Goal: Task Accomplishment & Management: Complete application form

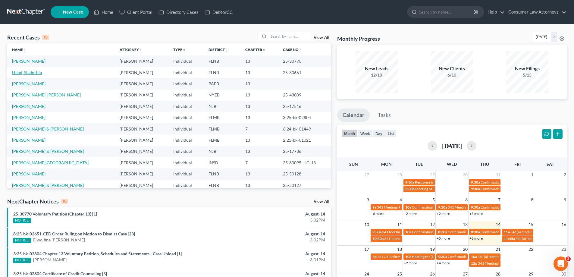
drag, startPoint x: 34, startPoint y: 74, endPoint x: 97, endPoint y: 92, distance: 65.9
click at [34, 74] on link "Hand, Sjadorhia" at bounding box center [27, 72] width 30 height 5
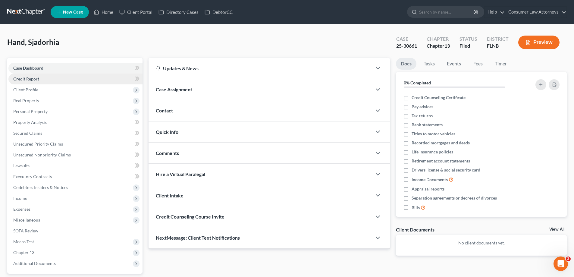
click at [32, 80] on span "Credit Report" at bounding box center [26, 78] width 26 height 5
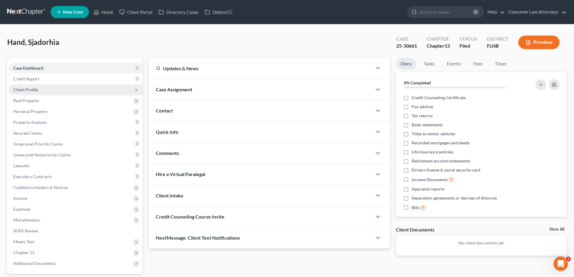
click at [31, 90] on span "Client Profile" at bounding box center [25, 89] width 25 height 5
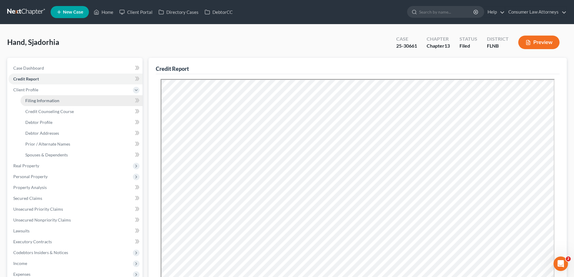
click at [44, 99] on span "Filing Information" at bounding box center [42, 100] width 34 height 5
select select "1"
select select "0"
select select "3"
select select "16"
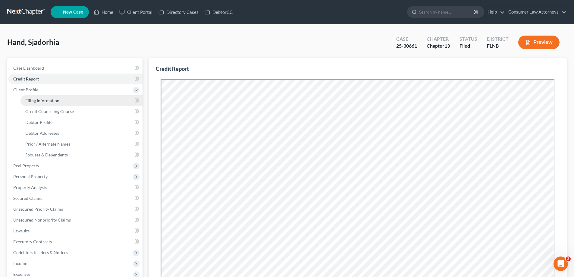
select select "2"
select select "9"
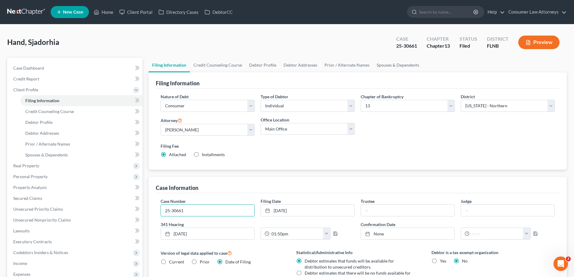
drag, startPoint x: 190, startPoint y: 212, endPoint x: 154, endPoint y: 211, distance: 36.2
click at [154, 211] on div "Case Information Case Number 25-30661 Filing Date [DATE] close Date [DATE] Time…" at bounding box center [358, 266] width 418 height 178
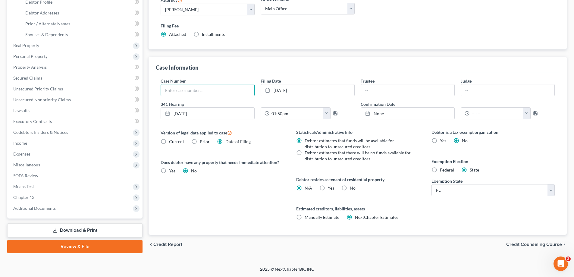
click at [97, 224] on link "Download & Print" at bounding box center [74, 230] width 135 height 14
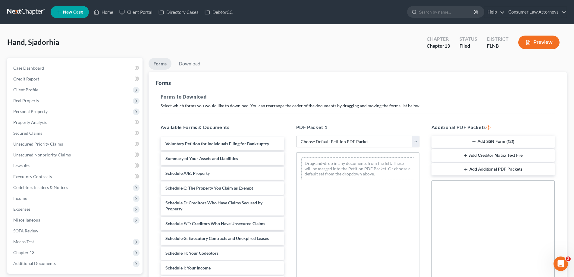
click at [327, 144] on select "Choose Default Petition PDF Packet Complete Bankruptcy Petition (all forms and …" at bounding box center [357, 142] width 123 height 12
select select "3"
click at [296, 136] on select "Choose Default Petition PDF Packet Complete Bankruptcy Petition (all forms and …" at bounding box center [357, 142] width 123 height 12
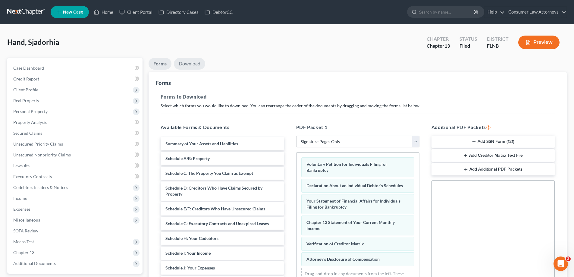
click at [196, 68] on link "Download" at bounding box center [189, 64] width 31 height 12
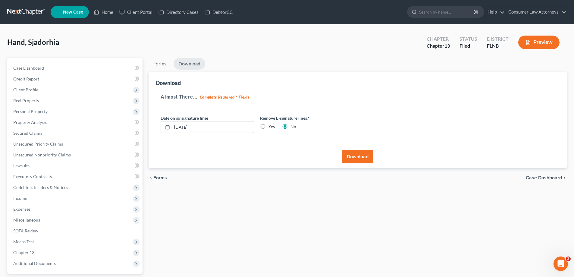
click at [268, 127] on label "Yes" at bounding box center [271, 127] width 6 height 6
click at [271, 127] on input "Yes" at bounding box center [273, 126] width 4 height 4
radio input "true"
radio input "false"
drag, startPoint x: 224, startPoint y: 127, endPoint x: 134, endPoint y: 130, distance: 90.2
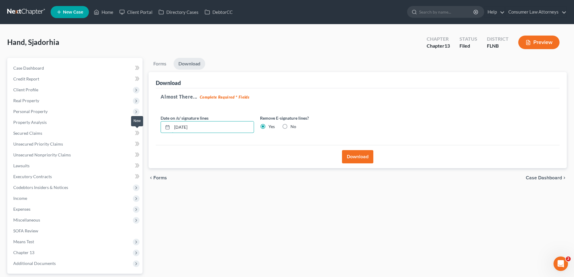
click at [134, 130] on div "Petition Navigation Case Dashboard Payments Invoices Payments Payments Credit R…" at bounding box center [287, 183] width 566 height 250
drag, startPoint x: 178, startPoint y: 127, endPoint x: 172, endPoint y: 127, distance: 6.3
click at [177, 127] on input "[DATE]" at bounding box center [213, 126] width 82 height 11
click at [166, 127] on icon at bounding box center [167, 127] width 5 height 5
click at [178, 127] on input "[DATE]" at bounding box center [213, 126] width 82 height 11
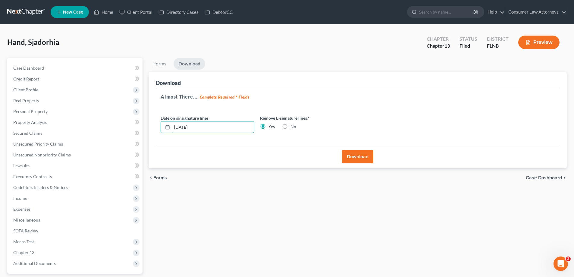
type input "[DATE]"
click at [363, 155] on button "Download" at bounding box center [357, 156] width 31 height 13
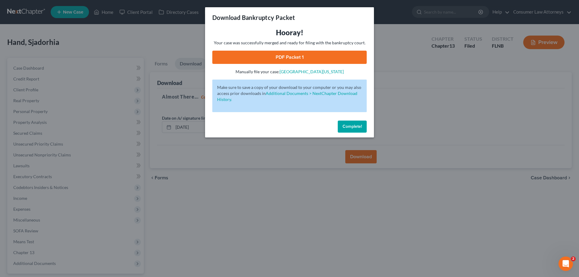
click at [316, 56] on link "PDF Packet 1" at bounding box center [289, 57] width 154 height 13
click at [360, 123] on button "Complete!" at bounding box center [352, 127] width 29 height 12
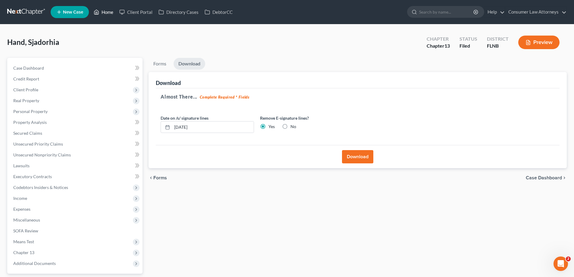
click at [101, 12] on link "Home" at bounding box center [104, 12] width 26 height 11
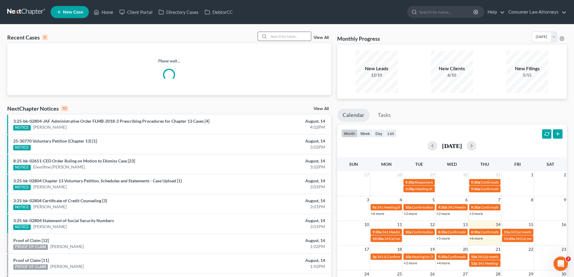
click at [290, 35] on input "search" at bounding box center [290, 36] width 42 height 9
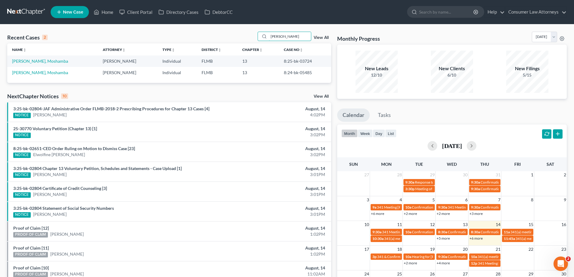
type input "[PERSON_NAME]"
drag, startPoint x: 305, startPoint y: 62, endPoint x: 277, endPoint y: 62, distance: 28.0
click at [279, 62] on td "8:25-bk-03724" at bounding box center [305, 60] width 52 height 11
copy td "8:25-bk-03724"
drag, startPoint x: 288, startPoint y: 37, endPoint x: 242, endPoint y: 40, distance: 46.5
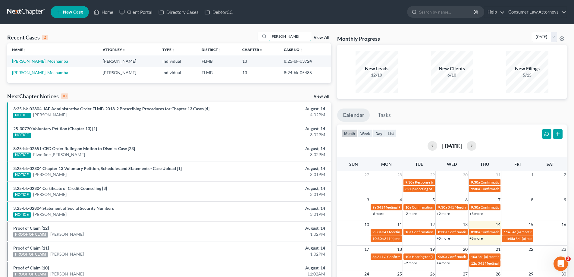
click at [245, 40] on div "Recent Cases 2 [PERSON_NAME] View All" at bounding box center [169, 38] width 324 height 12
click at [108, 14] on link "Home" at bounding box center [104, 12] width 26 height 11
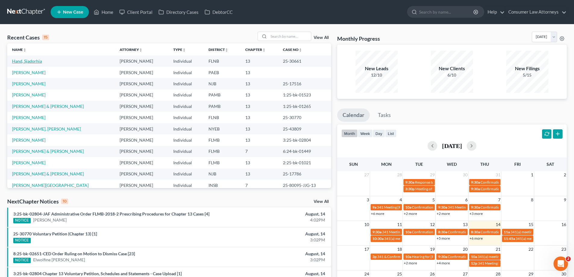
click at [16, 62] on link "Hand, Sjadorhia" at bounding box center [27, 60] width 30 height 5
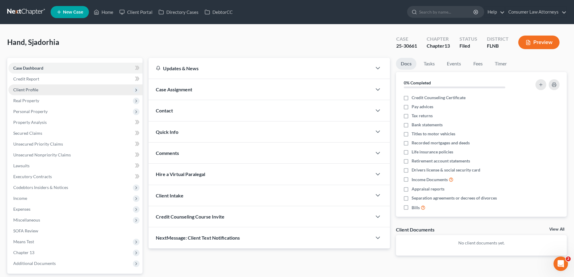
click at [30, 90] on span "Client Profile" at bounding box center [25, 89] width 25 height 5
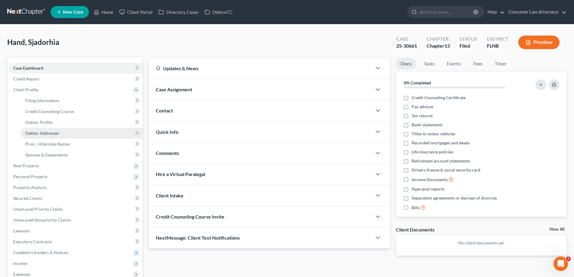
click at [37, 134] on span "Debtor Addresses" at bounding box center [42, 132] width 34 height 5
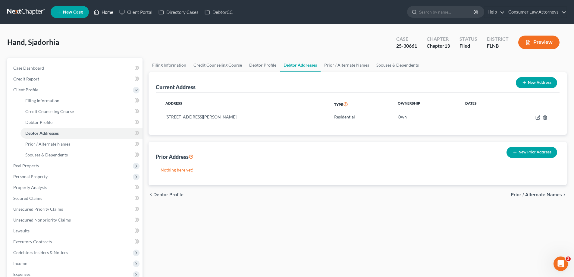
click at [105, 11] on link "Home" at bounding box center [104, 12] width 26 height 11
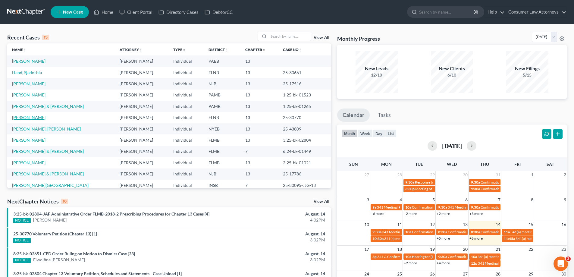
click at [34, 118] on link "[PERSON_NAME]" at bounding box center [28, 117] width 33 height 5
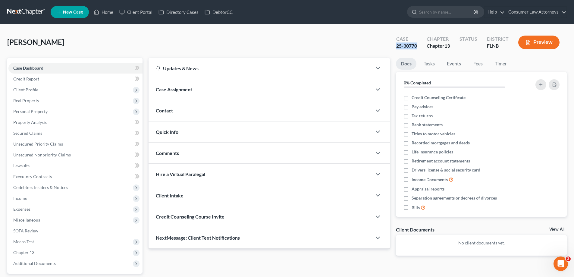
drag, startPoint x: 421, startPoint y: 46, endPoint x: 396, endPoint y: 47, distance: 24.8
click at [396, 47] on div "Case 25-30770" at bounding box center [406, 43] width 30 height 18
copy div "25-30770"
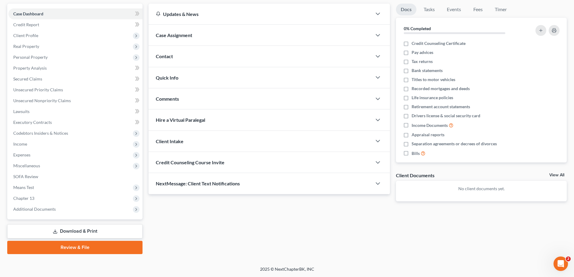
click at [95, 229] on link "Download & Print" at bounding box center [74, 231] width 135 height 14
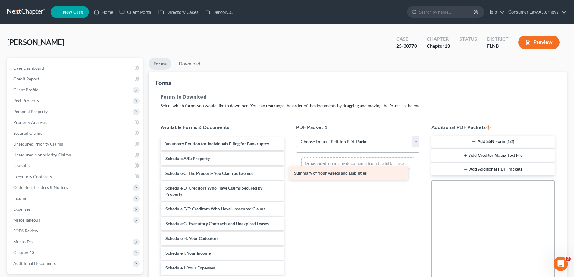
drag, startPoint x: 213, startPoint y: 156, endPoint x: 344, endPoint y: 171, distance: 131.9
click at [289, 171] on div "Summary of Your Assets and Liabilities Voluntary Petition for Individuals Filin…" at bounding box center [222, 263] width 133 height 253
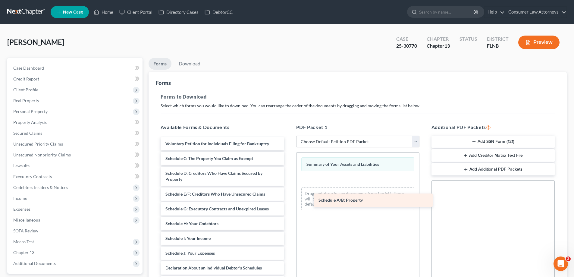
drag, startPoint x: 202, startPoint y: 156, endPoint x: 355, endPoint y: 197, distance: 158.6
click at [289, 197] on div "Schedule A/B: Property Voluntary Petition for Individuals Filing for Bankruptcy…" at bounding box center [222, 256] width 133 height 238
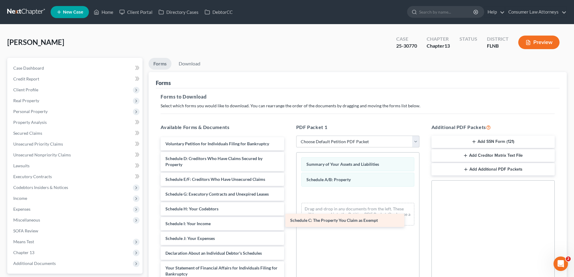
drag, startPoint x: 234, startPoint y: 159, endPoint x: 360, endPoint y: 220, distance: 139.6
click at [289, 220] on div "Schedule C: The Property You Claim as Exempt Voluntary Petition for Individuals…" at bounding box center [222, 248] width 133 height 223
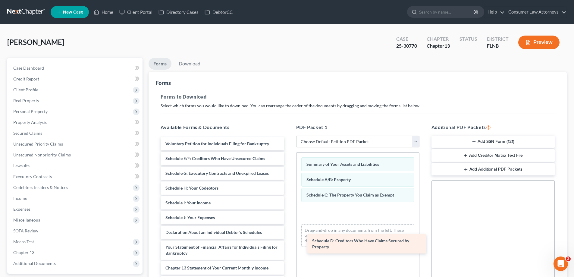
drag, startPoint x: 232, startPoint y: 159, endPoint x: 356, endPoint y: 229, distance: 142.6
click at [289, 241] on div "Schedule D: Creditors Who Have Claims Secured by Property Voluntary Petition fo…" at bounding box center [222, 238] width 133 height 203
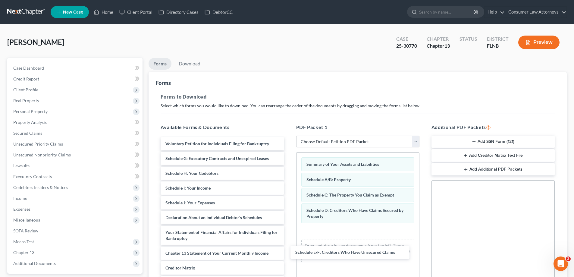
drag, startPoint x: 244, startPoint y: 156, endPoint x: 381, endPoint y: 244, distance: 162.7
click at [289, 249] on div "Schedule E/F: Creditors Who Have Unsecured Claims Voluntary Petition for Indivi…" at bounding box center [222, 231] width 133 height 188
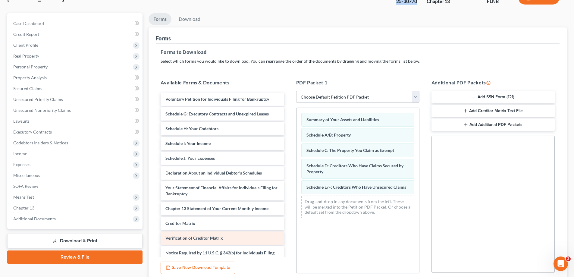
scroll to position [60, 0]
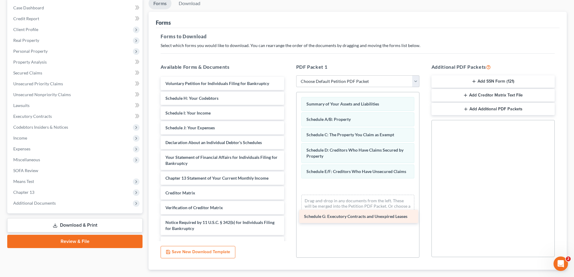
drag, startPoint x: 206, startPoint y: 99, endPoint x: 347, endPoint y: 217, distance: 183.8
click at [289, 217] on div "Schedule G: Executory Contracts and Unexpired Leases Voluntary Petition for Ind…" at bounding box center [222, 163] width 133 height 173
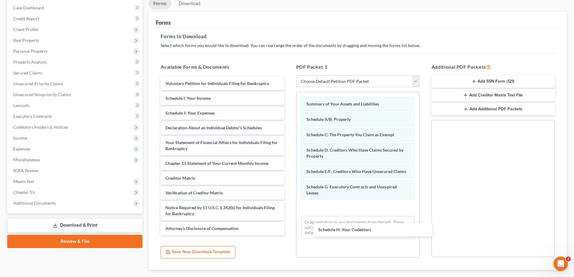
drag, startPoint x: 202, startPoint y: 99, endPoint x: 341, endPoint y: 209, distance: 177.8
click at [289, 229] on div "Schedule H: Your Codebtors Voluntary Petition for Individuals Filing for Bankru…" at bounding box center [222, 156] width 133 height 158
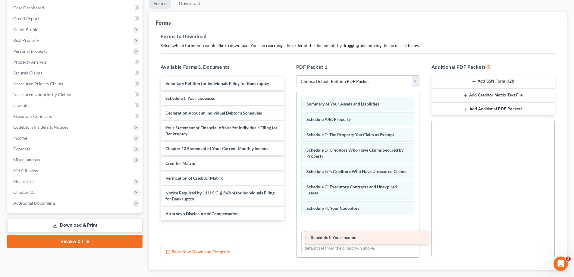
drag, startPoint x: 203, startPoint y: 99, endPoint x: 348, endPoint y: 237, distance: 200.6
click at [289, 220] on div "Schedule I: Your Income Voluntary Petition for Individuals Filing for Bankruptc…" at bounding box center [222, 148] width 133 height 143
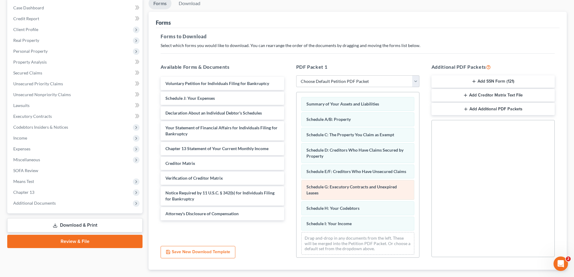
scroll to position [8, 0]
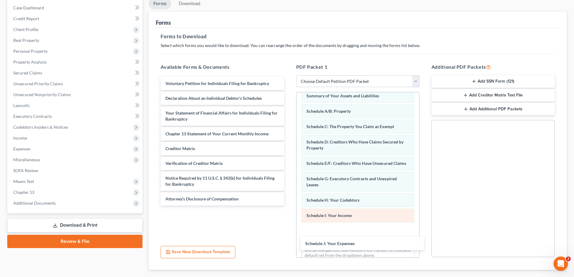
drag, startPoint x: 198, startPoint y: 97, endPoint x: 343, endPoint y: 228, distance: 196.3
click at [289, 206] on div "Schedule J: Your Expenses Voluntary Petition for Individuals Filing for Bankrup…" at bounding box center [222, 141] width 133 height 129
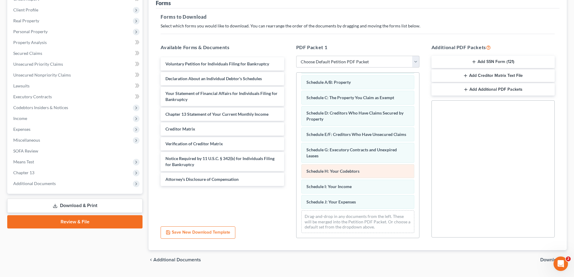
scroll to position [90, 0]
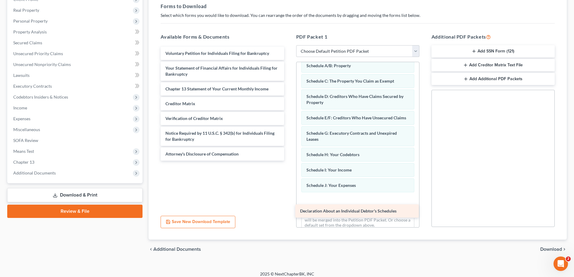
drag, startPoint x: 221, startPoint y: 68, endPoint x: 356, endPoint y: 210, distance: 196.1
click at [289, 161] on div "Declaration About an Individual Debtor's Schedules Voluntary Petition for Indiv…" at bounding box center [222, 104] width 133 height 114
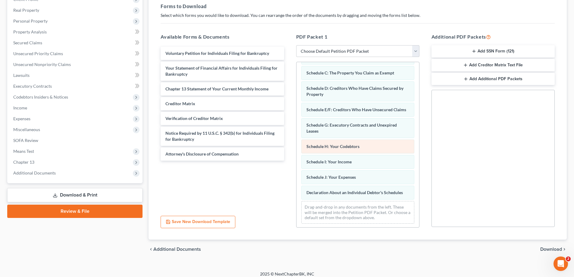
scroll to position [39, 0]
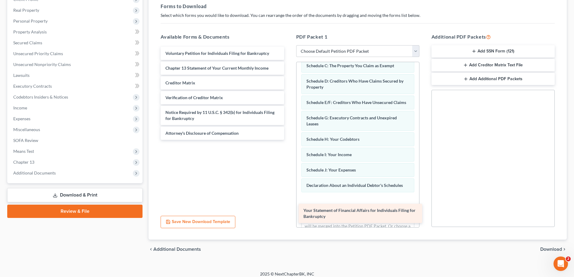
drag, startPoint x: 221, startPoint y: 67, endPoint x: 359, endPoint y: 209, distance: 198.2
click at [289, 140] on div "Your Statement of Financial Affairs for Individuals Filing for Bankruptcy Volun…" at bounding box center [222, 93] width 133 height 93
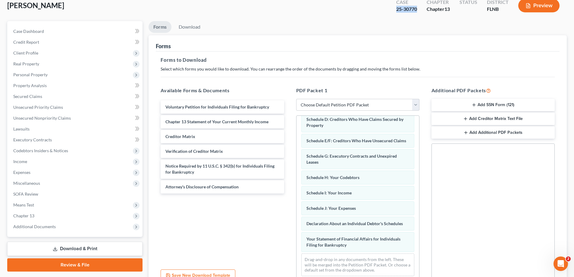
scroll to position [0, 0]
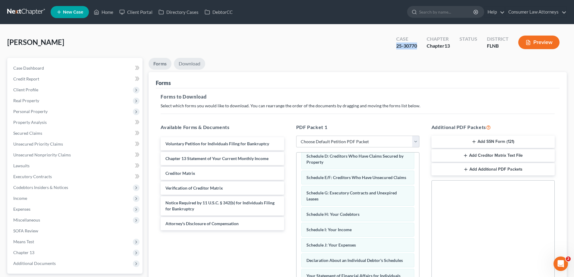
click at [190, 64] on link "Download" at bounding box center [189, 64] width 31 height 12
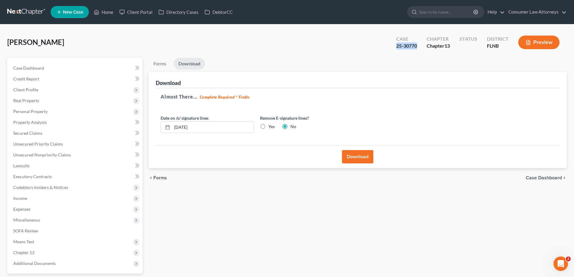
click at [368, 154] on button "Download" at bounding box center [357, 156] width 31 height 13
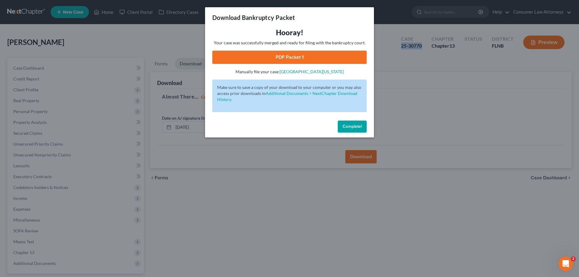
click at [275, 54] on link "PDF Packet 1" at bounding box center [289, 57] width 154 height 13
drag, startPoint x: 345, startPoint y: 126, endPoint x: 375, endPoint y: 126, distance: 29.5
click at [345, 126] on span "Complete!" at bounding box center [351, 126] width 19 height 5
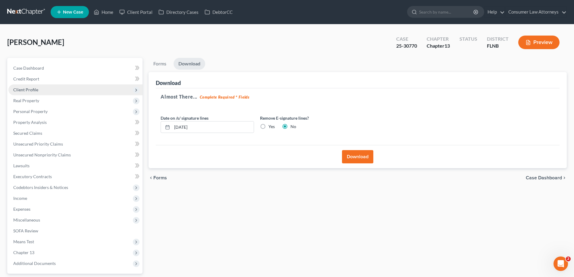
click at [24, 89] on span "Client Profile" at bounding box center [25, 89] width 25 height 5
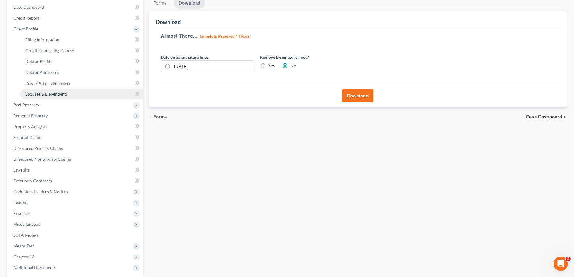
scroll to position [119, 0]
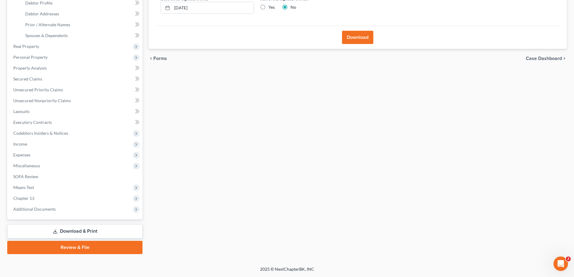
click at [63, 230] on link "Download & Print" at bounding box center [74, 231] width 135 height 14
drag, startPoint x: 28, startPoint y: 185, endPoint x: 29, endPoint y: 200, distance: 15.7
click at [28, 185] on span "Means Test" at bounding box center [23, 187] width 21 height 5
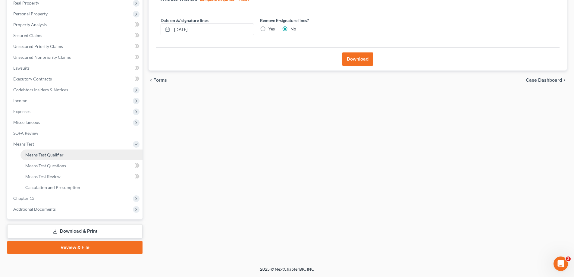
scroll to position [98, 0]
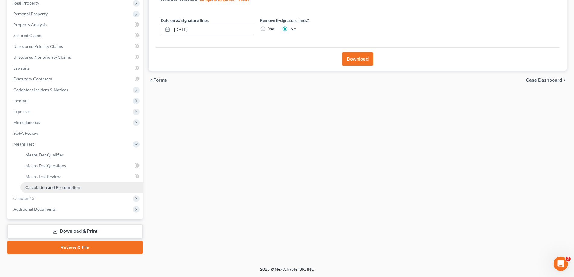
click at [38, 187] on span "Calculation and Presumption" at bounding box center [52, 187] width 55 height 5
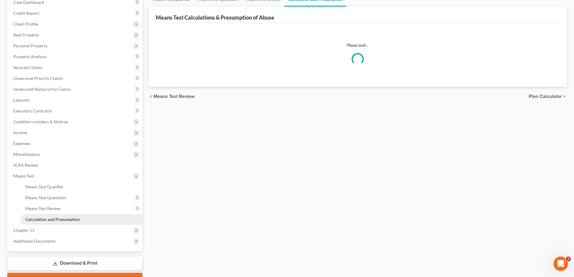
scroll to position [98, 0]
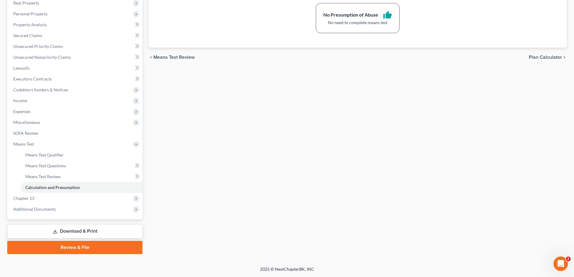
click at [74, 233] on link "Download & Print" at bounding box center [74, 231] width 135 height 14
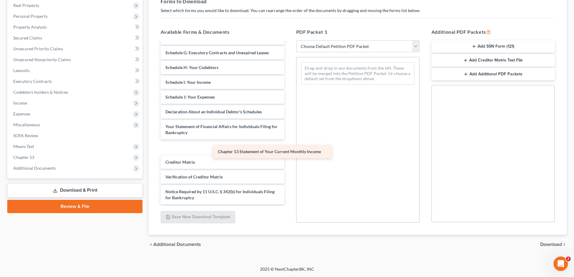
scroll to position [90, 0]
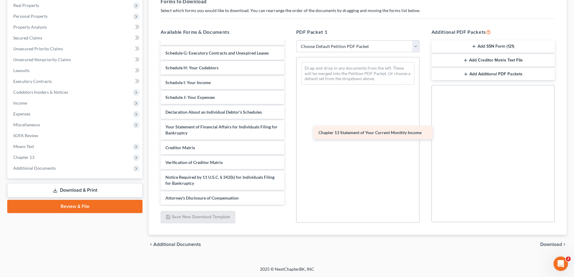
drag, startPoint x: 203, startPoint y: 148, endPoint x: 356, endPoint y: 133, distance: 153.8
click at [289, 133] on div "Chapter 13 Statement of Your Current Monthly Income Voluntary Petition for Indi…" at bounding box center [222, 78] width 133 height 253
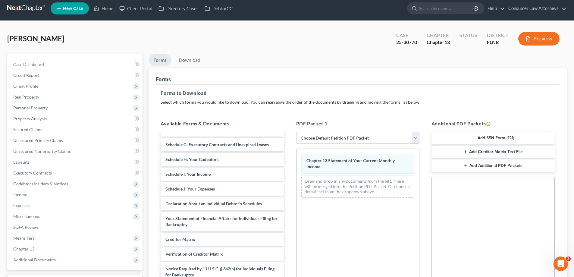
scroll to position [0, 0]
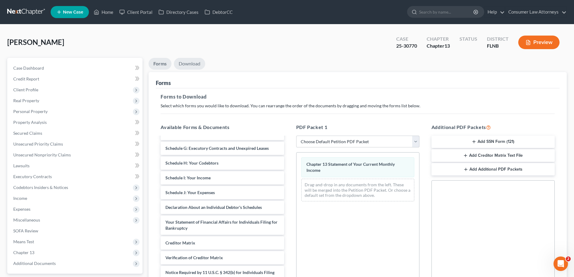
click at [194, 64] on link "Download" at bounding box center [189, 64] width 31 height 12
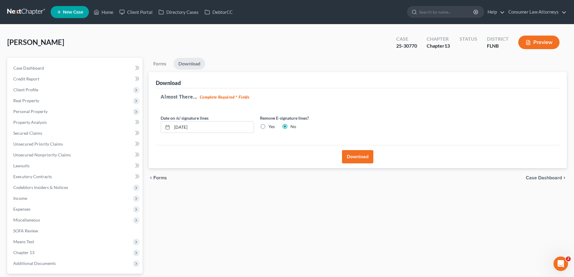
click at [363, 161] on button "Download" at bounding box center [357, 156] width 31 height 13
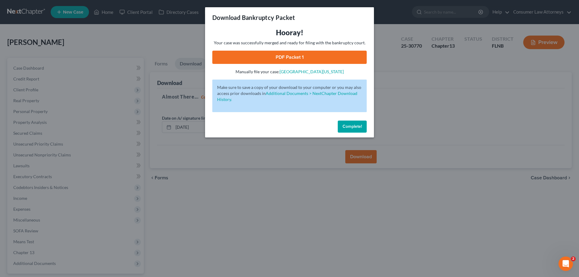
click at [287, 60] on link "PDF Packet 1" at bounding box center [289, 57] width 154 height 13
drag, startPoint x: 349, startPoint y: 128, endPoint x: 343, endPoint y: 95, distance: 33.7
click at [349, 128] on span "Complete!" at bounding box center [351, 126] width 19 height 5
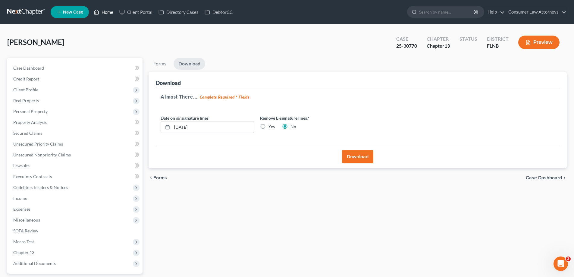
click at [106, 13] on link "Home" at bounding box center [104, 12] width 26 height 11
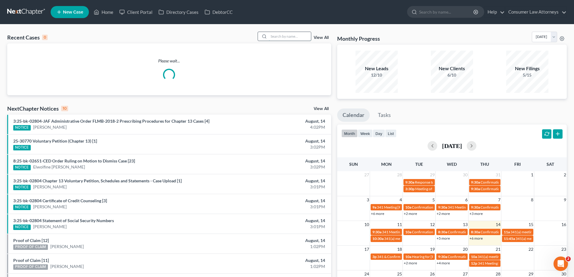
click at [281, 39] on input "search" at bounding box center [290, 36] width 42 height 9
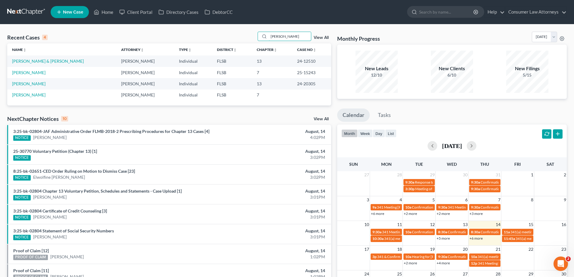
drag, startPoint x: 288, startPoint y: 38, endPoint x: 220, endPoint y: 41, distance: 67.9
click at [220, 41] on div "Recent Cases 4 [PERSON_NAME] View All" at bounding box center [169, 38] width 324 height 12
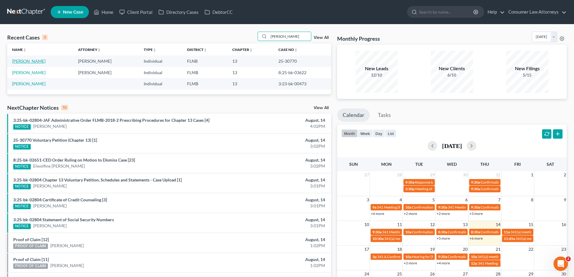
type input "[PERSON_NAME]"
click at [31, 62] on link "[PERSON_NAME]" at bounding box center [28, 60] width 33 height 5
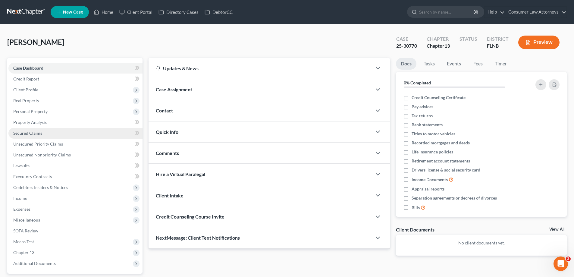
click at [24, 134] on span "Secured Claims" at bounding box center [27, 132] width 29 height 5
